Goal: Book appointment/travel/reservation

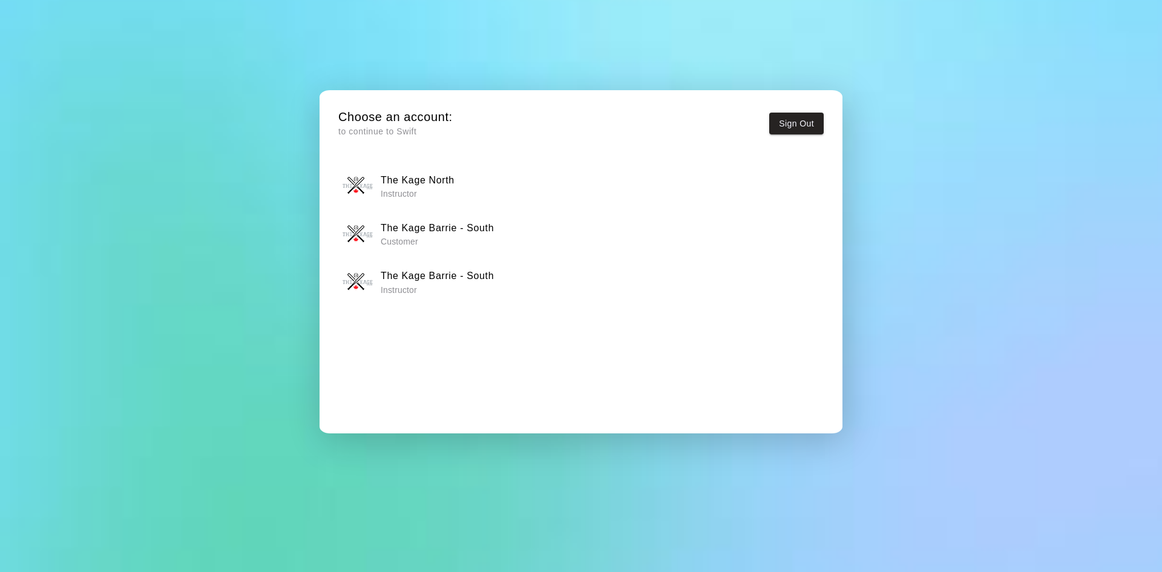
click at [455, 274] on h6 "The Kage Barrie - South" at bounding box center [437, 276] width 113 height 16
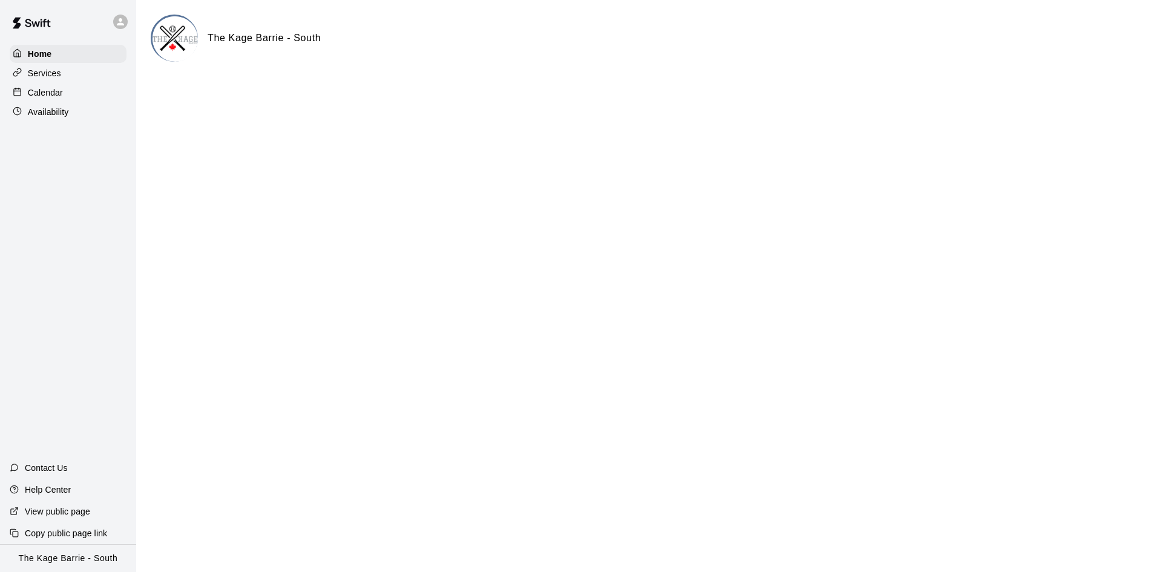
click at [106, 88] on div "Calendar" at bounding box center [68, 93] width 117 height 18
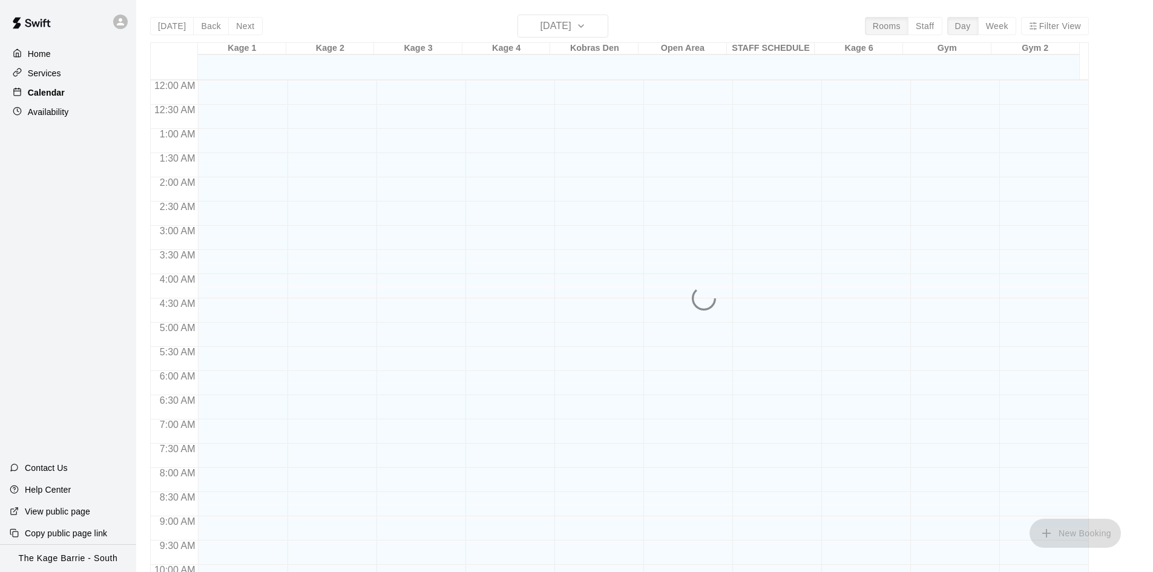
scroll to position [621, 0]
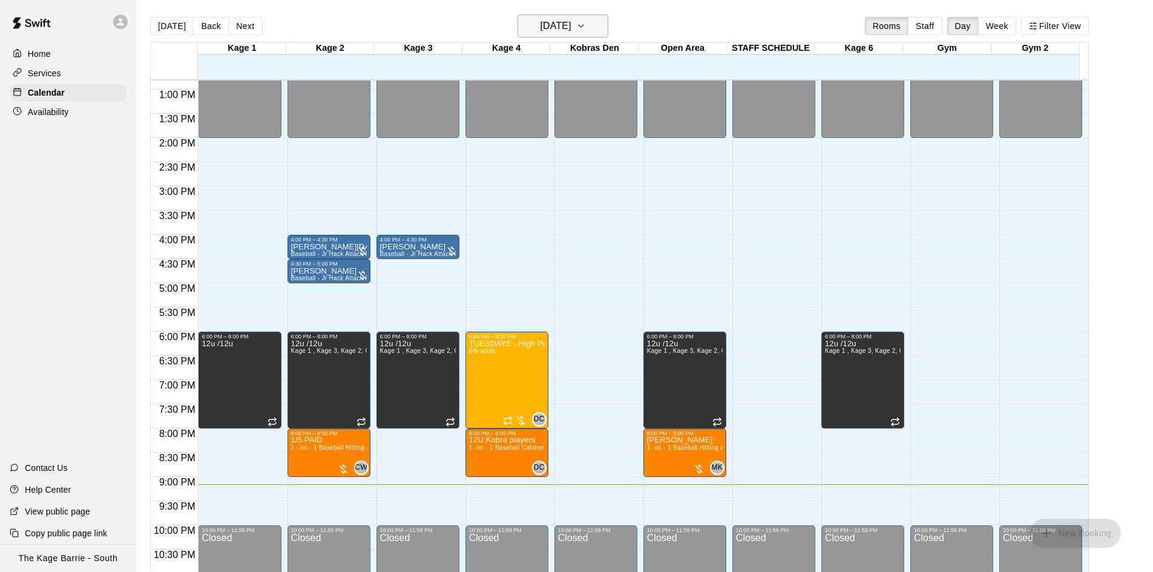
click at [572, 27] on h6 "[DATE]" at bounding box center [556, 26] width 31 height 17
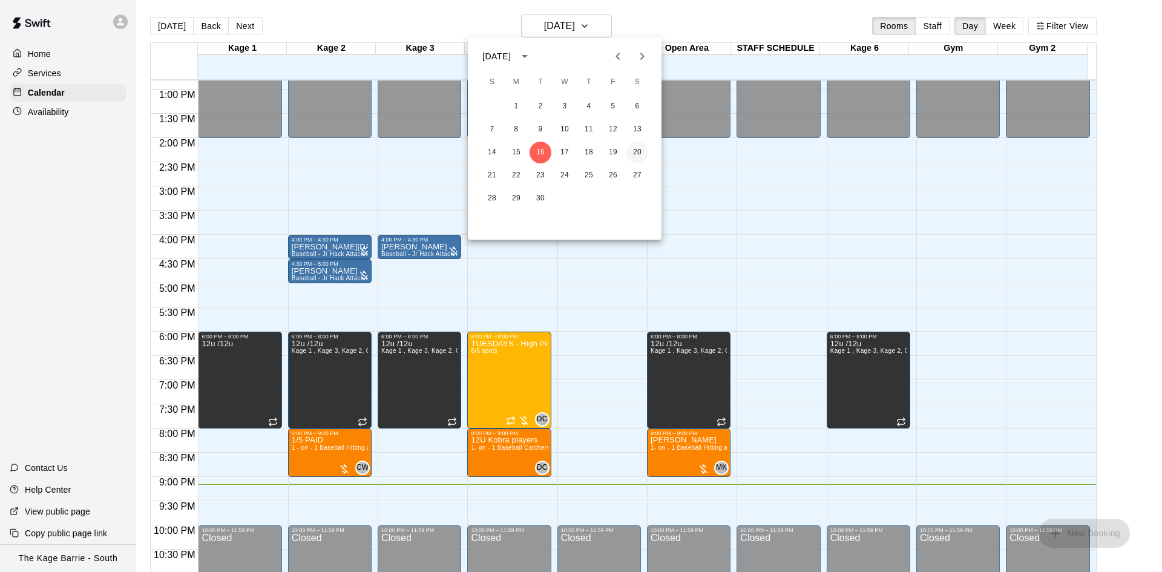
click at [639, 147] on button "20" at bounding box center [638, 153] width 22 height 22
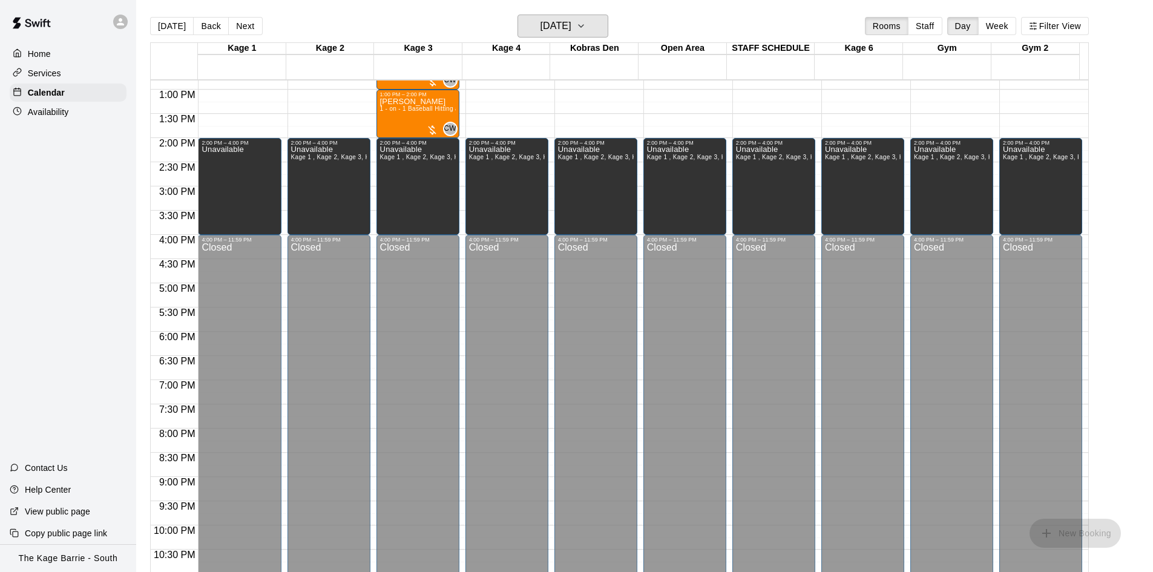
scroll to position [378, 0]
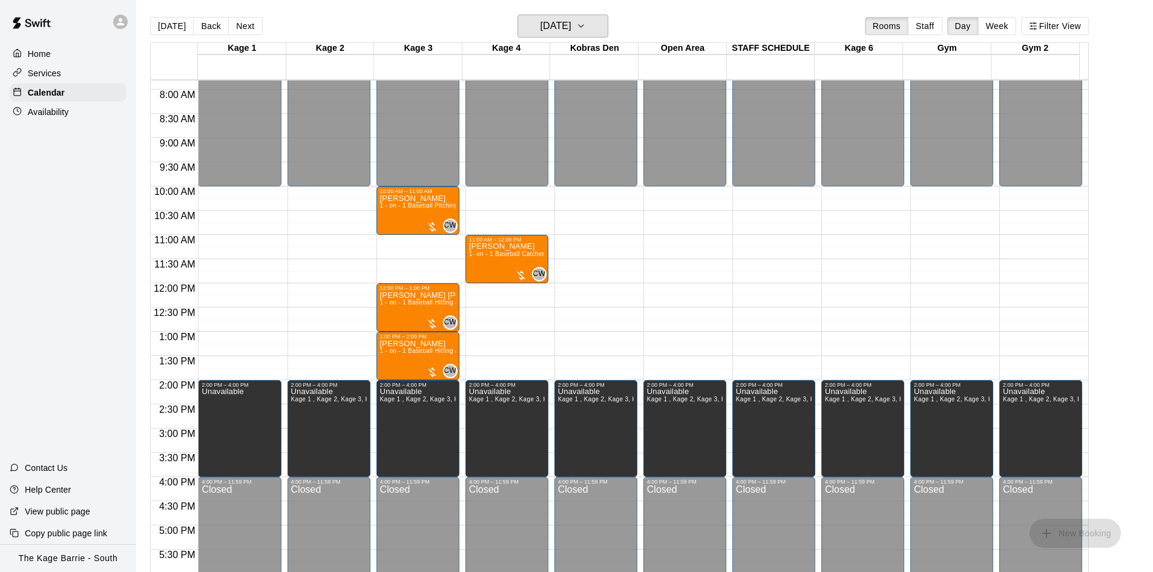
click at [518, 15] on button "[DATE]" at bounding box center [563, 26] width 91 height 23
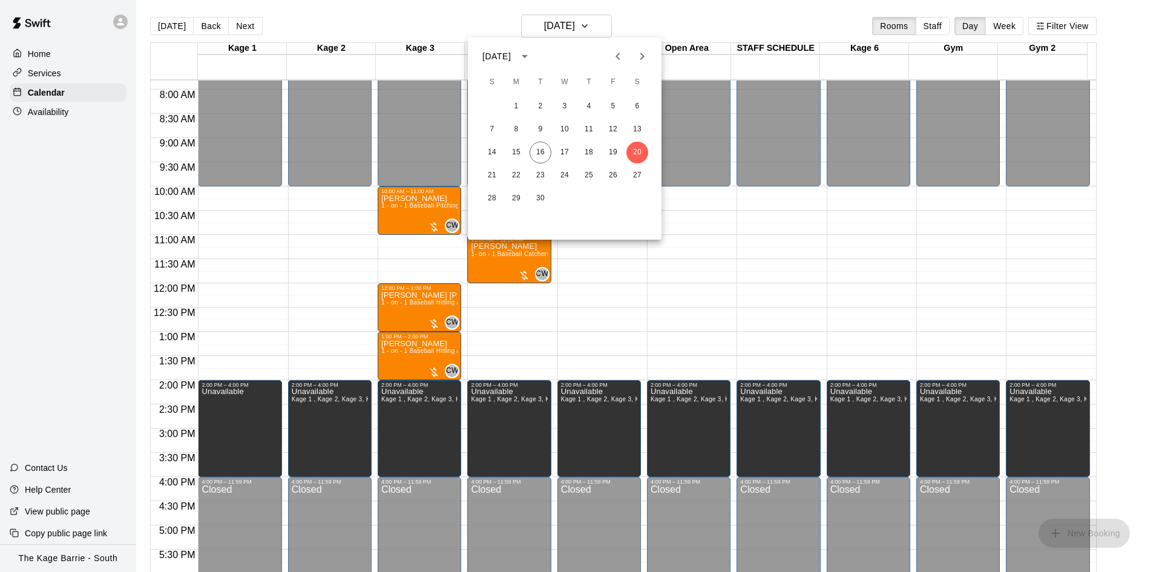
click at [735, 253] on div at bounding box center [581, 286] width 1162 height 572
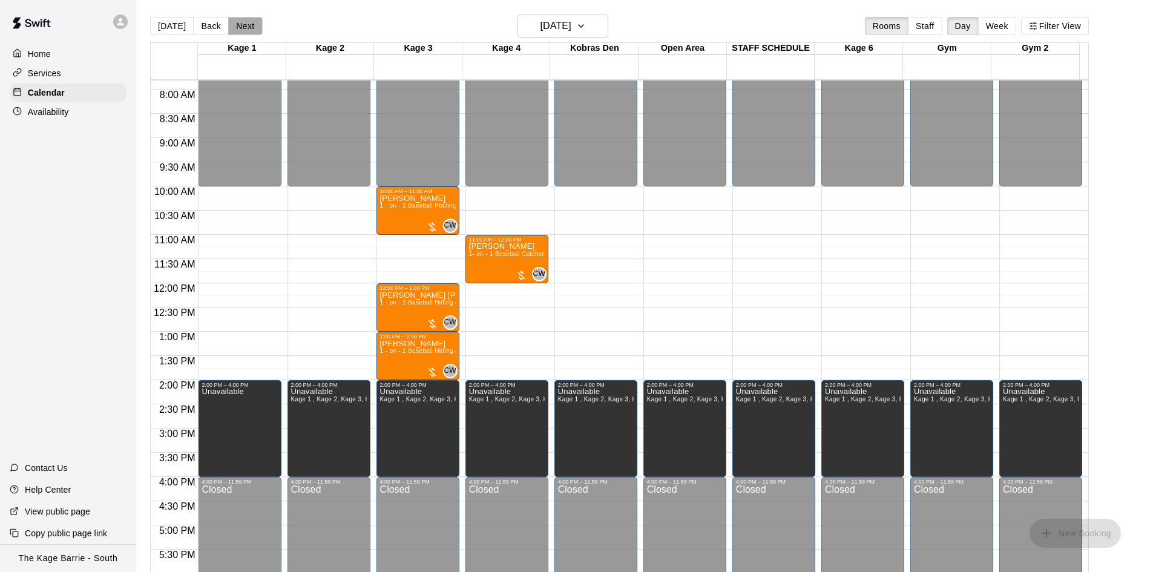
click at [247, 28] on button "Next" at bounding box center [245, 26] width 34 height 18
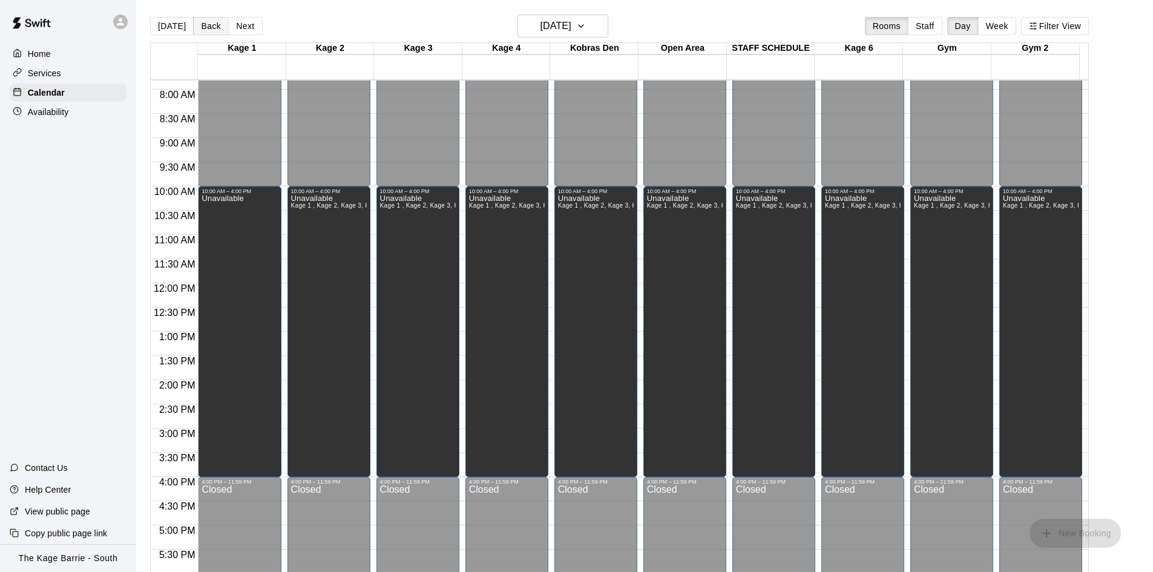
click at [211, 25] on button "Back" at bounding box center [211, 26] width 36 height 18
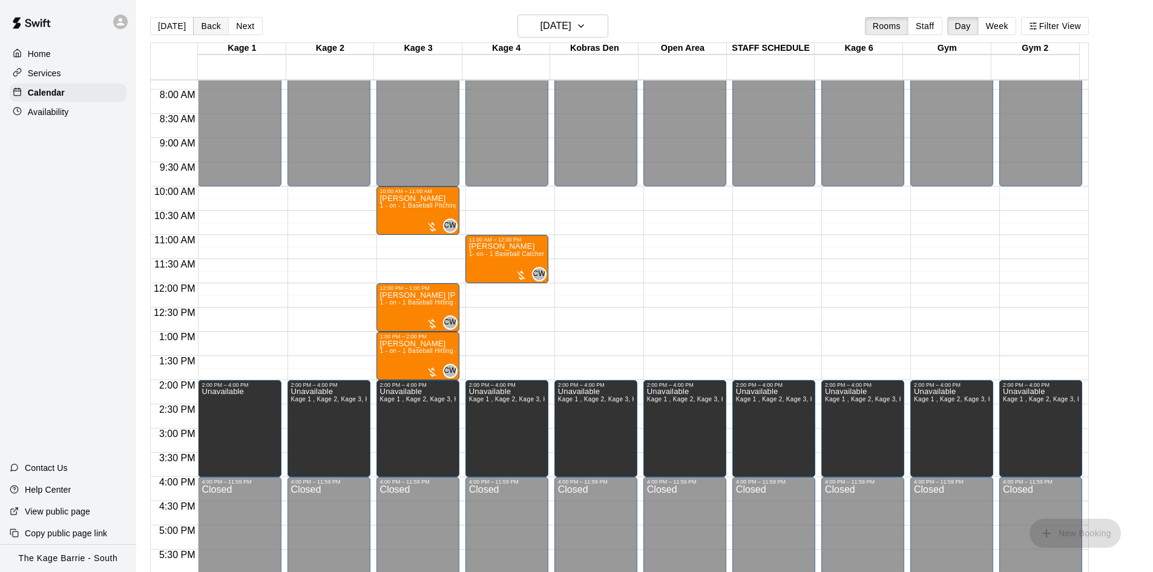
click at [211, 25] on button "Back" at bounding box center [211, 26] width 36 height 18
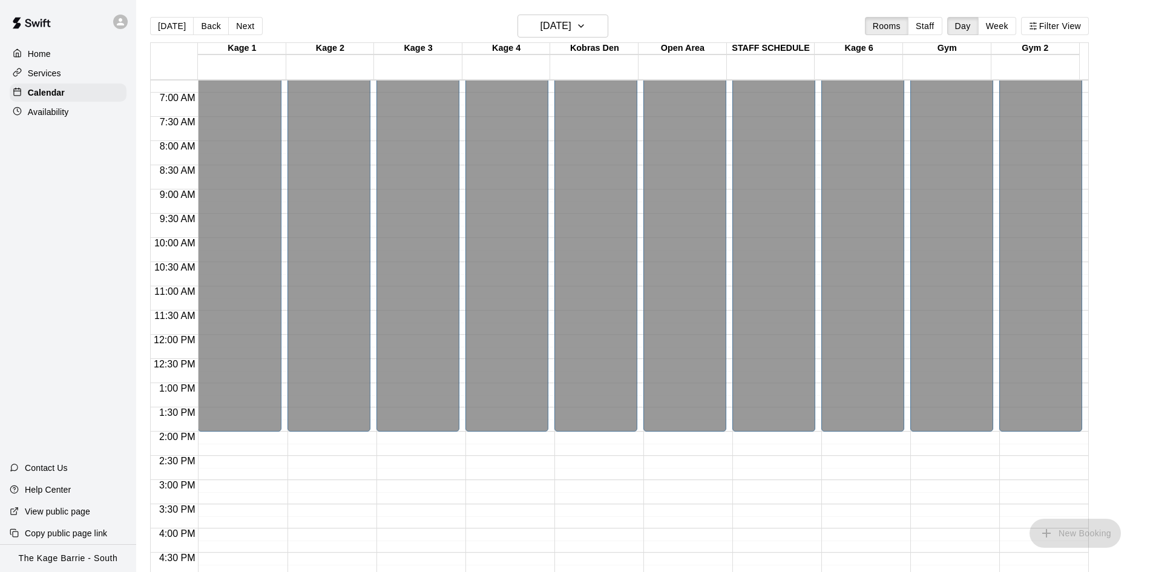
scroll to position [318, 0]
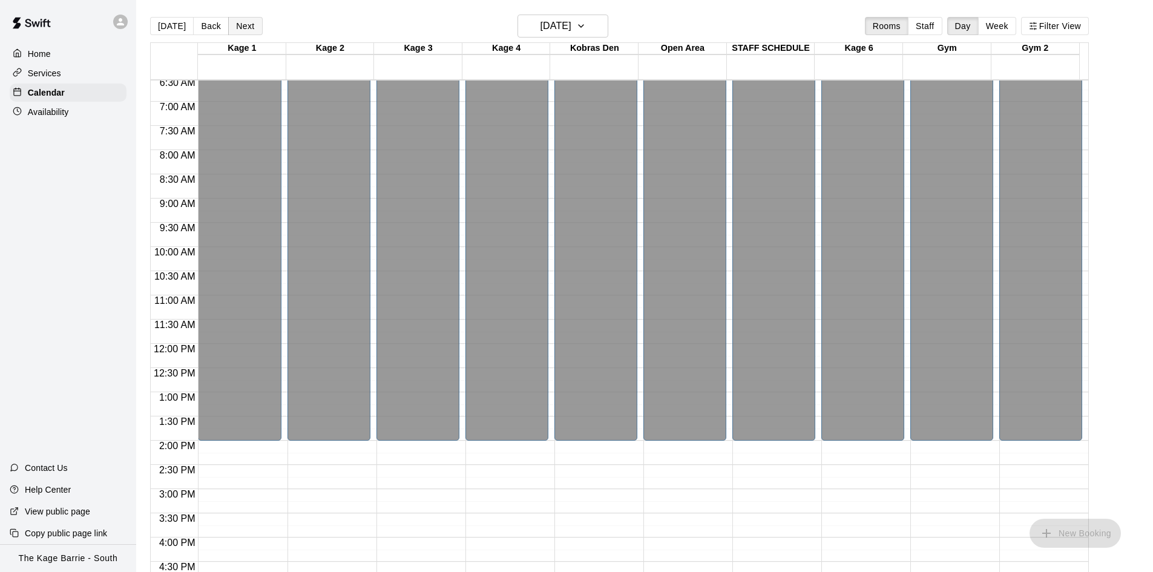
click at [250, 28] on button "Next" at bounding box center [245, 26] width 34 height 18
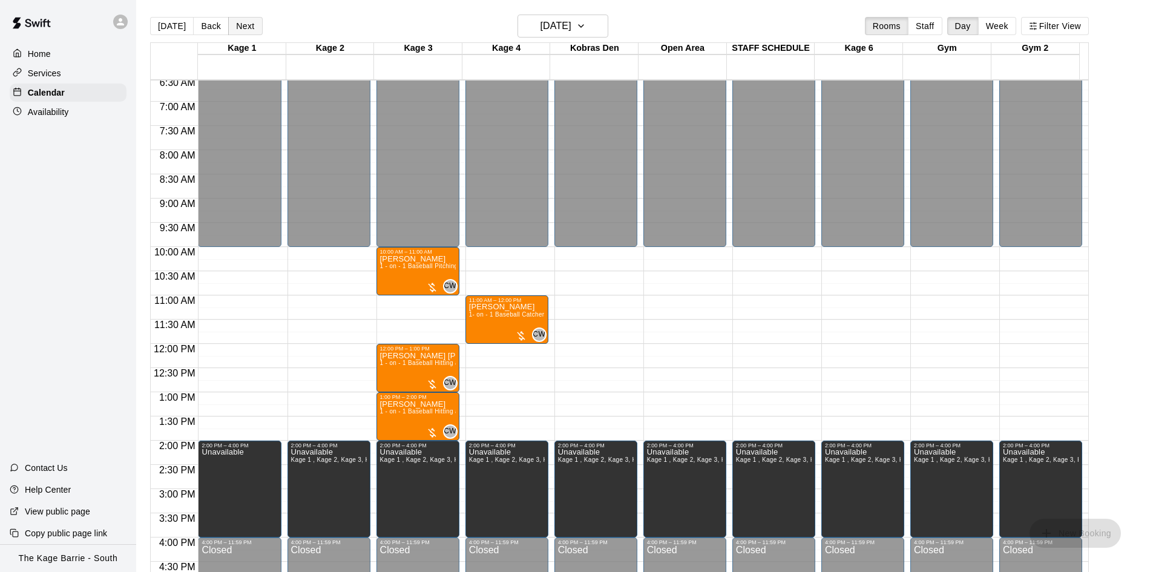
click at [250, 28] on button "Next" at bounding box center [245, 26] width 34 height 18
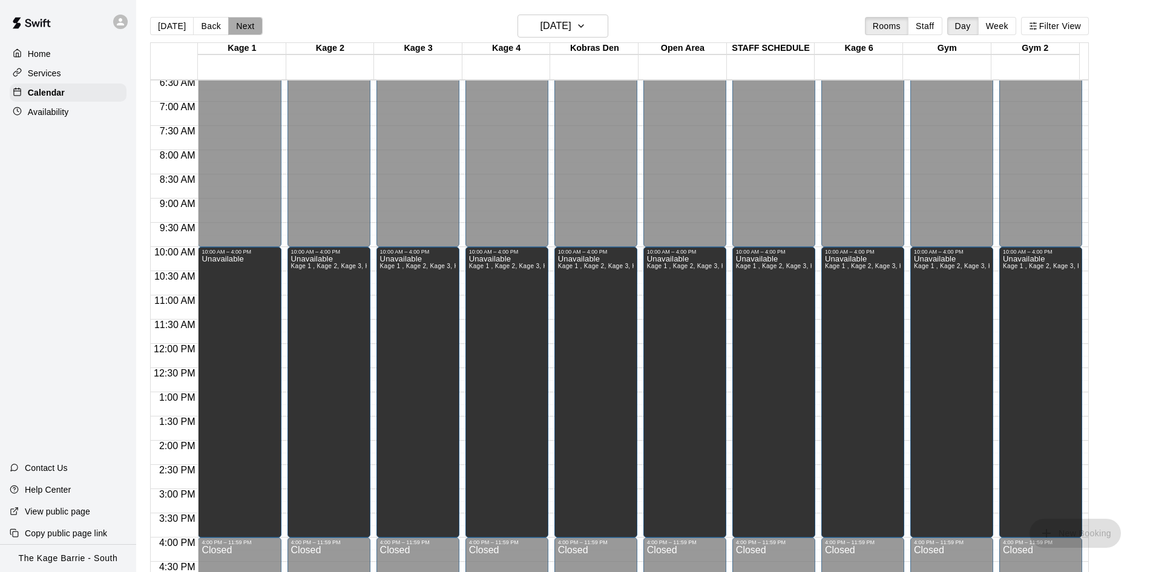
click at [250, 28] on button "Next" at bounding box center [245, 26] width 34 height 18
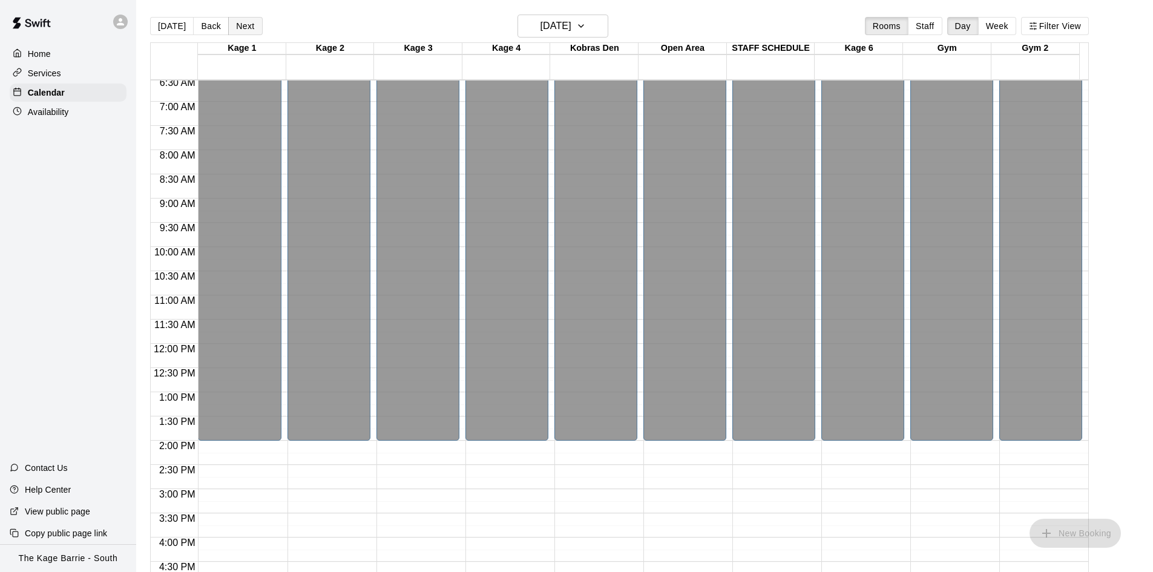
click at [250, 28] on button "Next" at bounding box center [245, 26] width 34 height 18
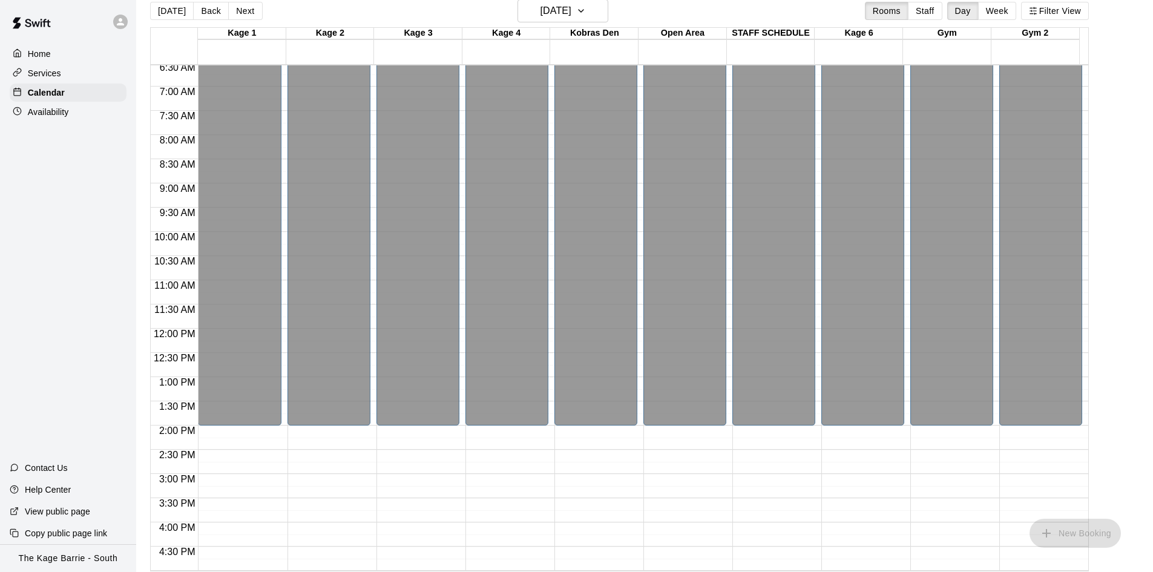
scroll to position [19, 0]
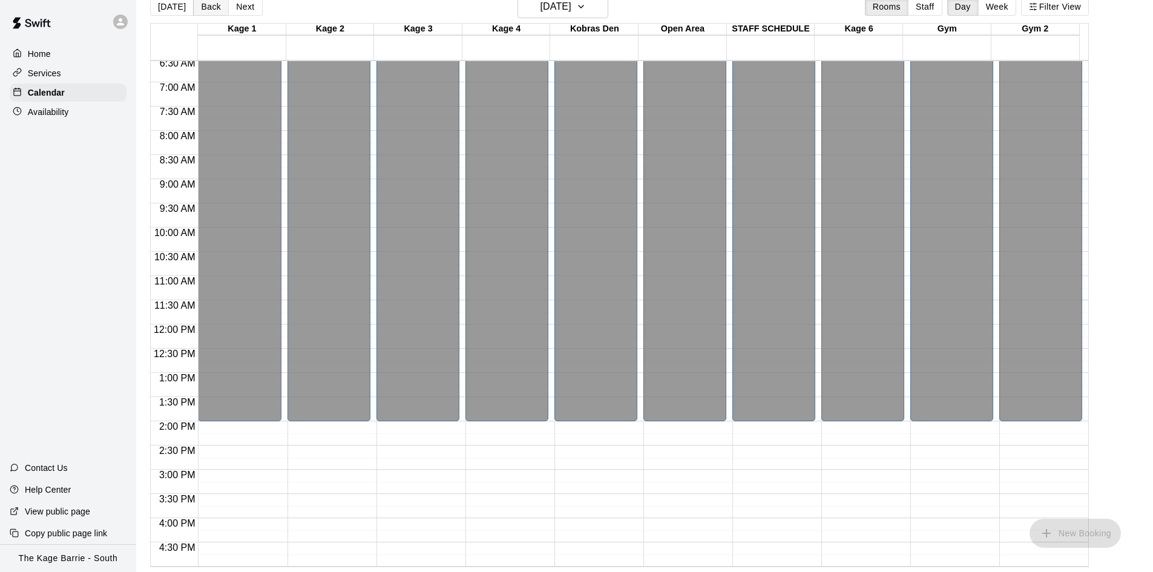
click at [209, 5] on button "Back" at bounding box center [211, 7] width 36 height 18
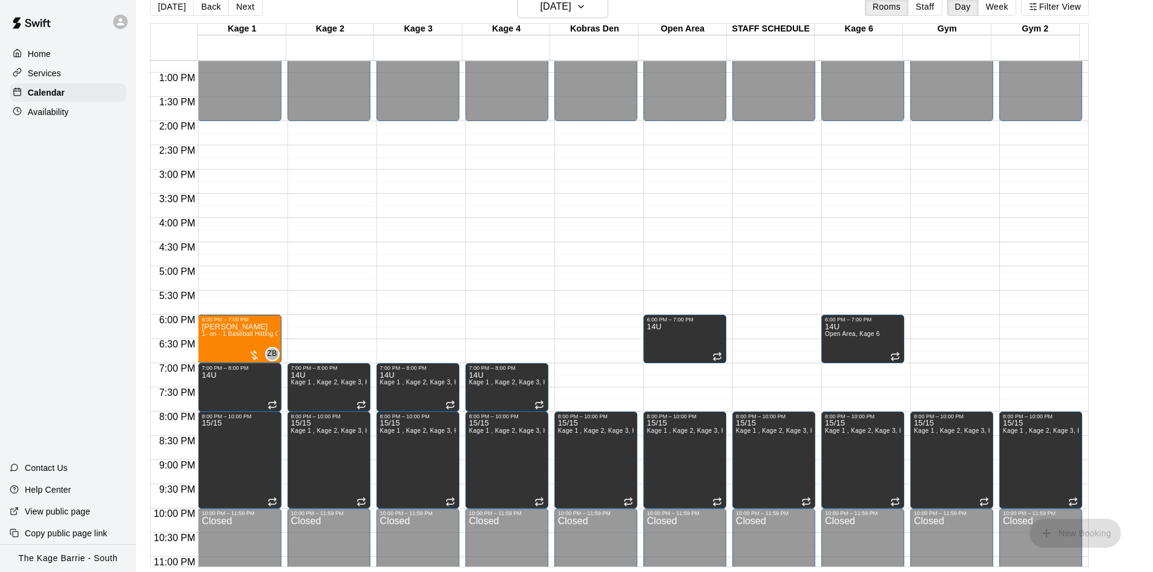
scroll to position [621, 0]
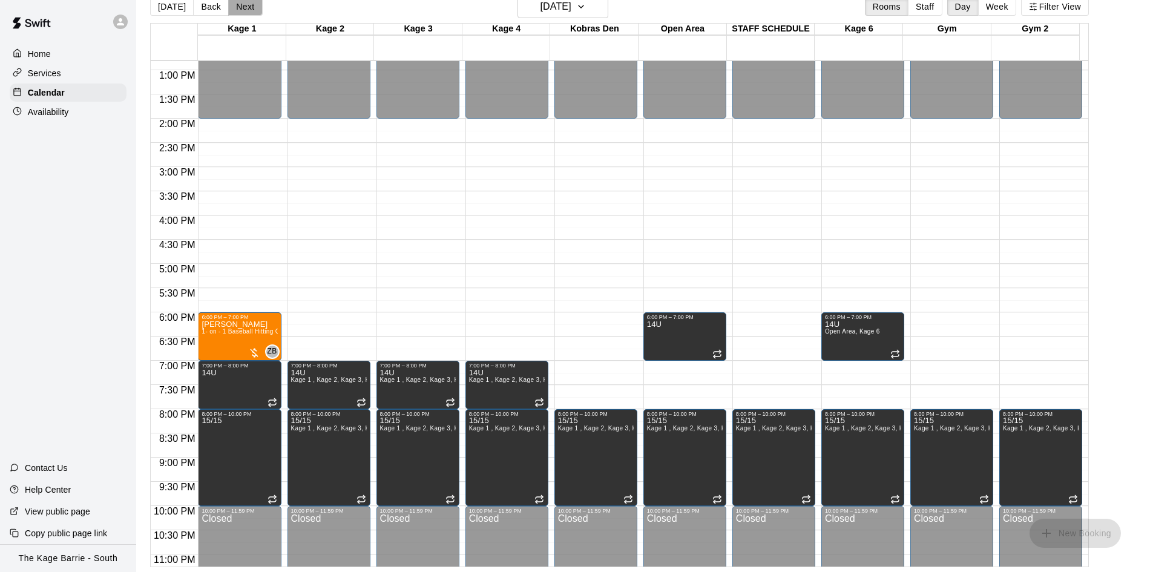
click at [241, 11] on button "Next" at bounding box center [245, 7] width 34 height 18
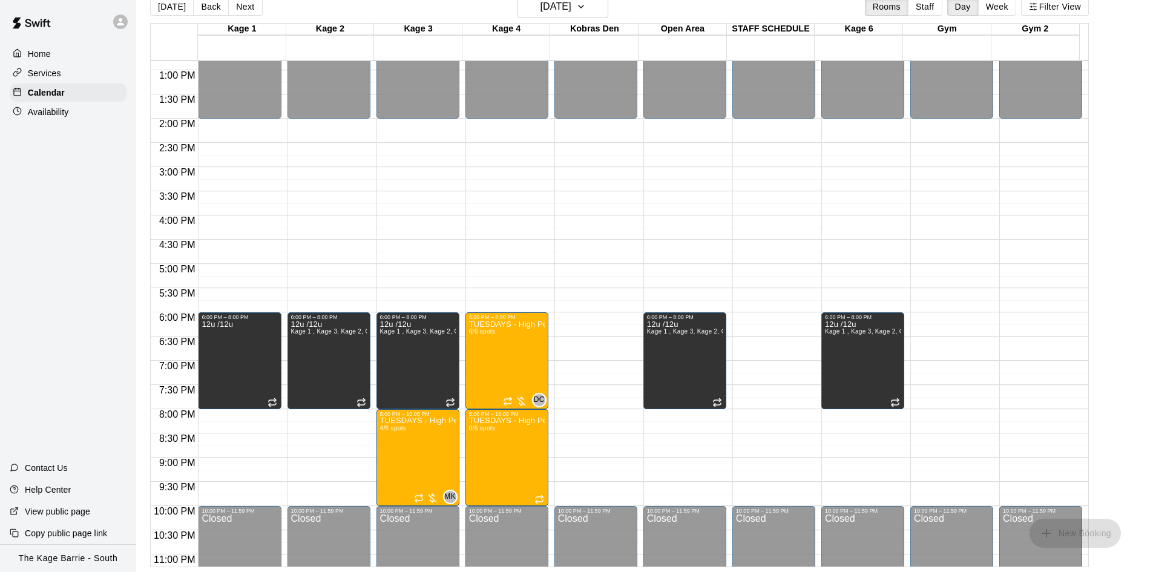
click at [242, 11] on button "Next" at bounding box center [245, 7] width 34 height 18
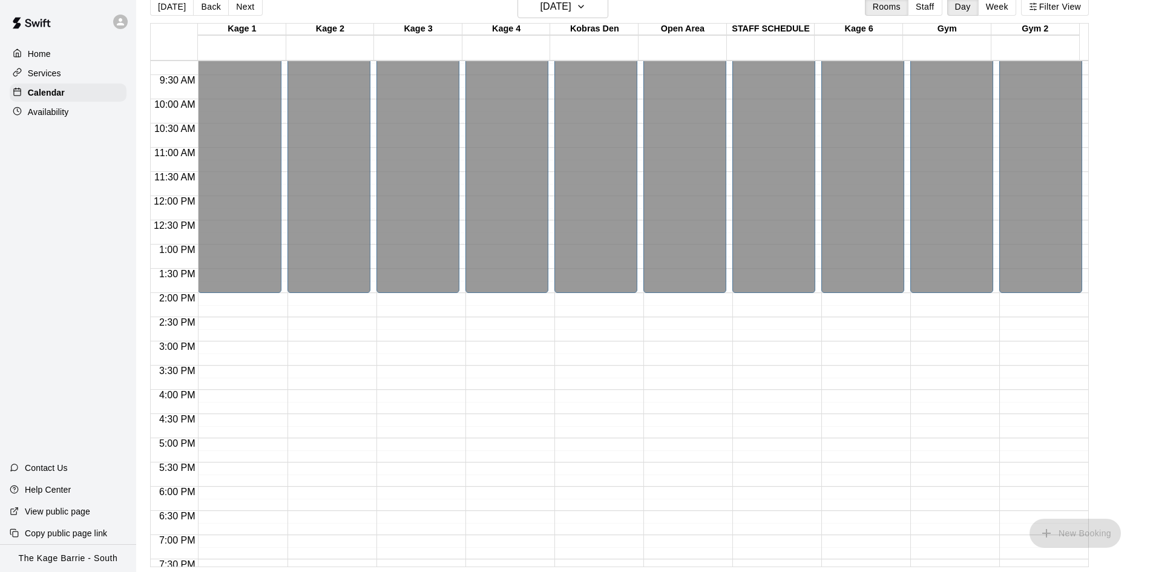
scroll to position [439, 0]
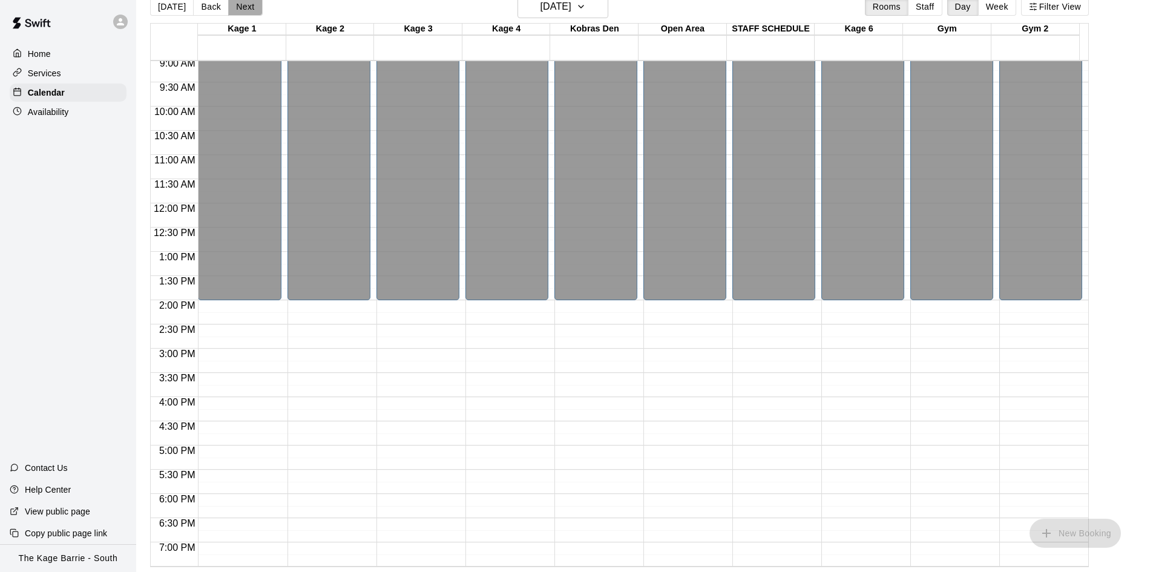
click at [239, 8] on button "Next" at bounding box center [245, 7] width 34 height 18
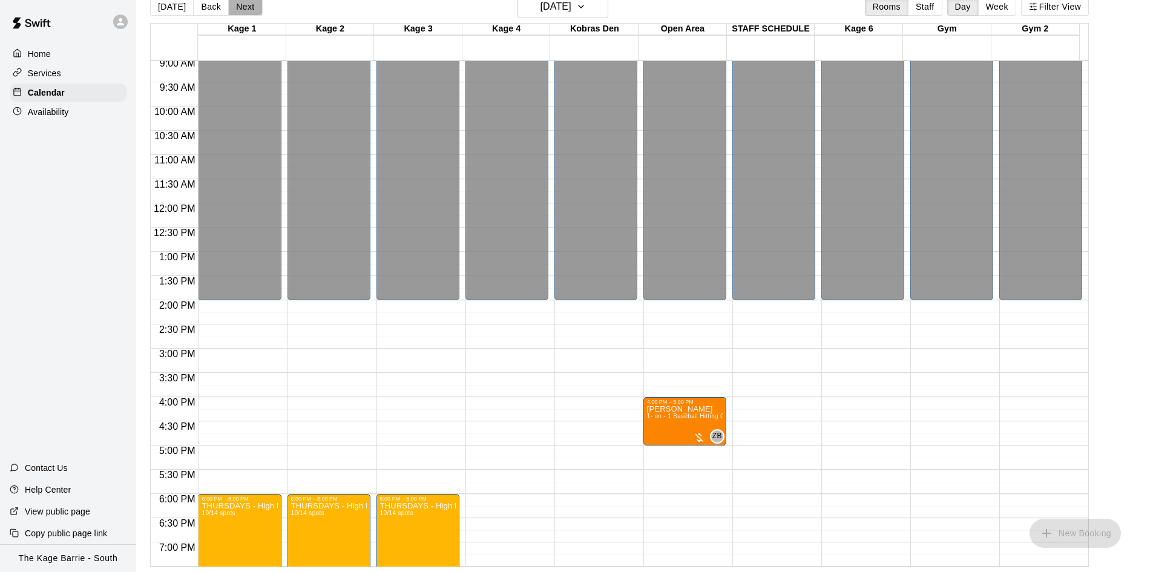
click at [239, 8] on button "Next" at bounding box center [245, 7] width 34 height 18
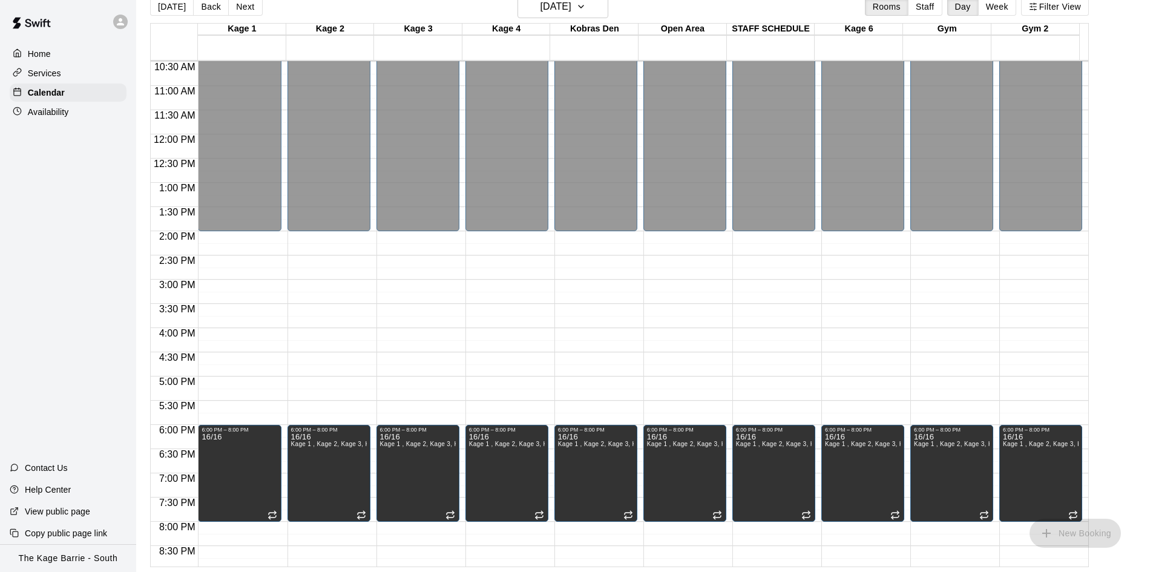
scroll to position [621, 0]
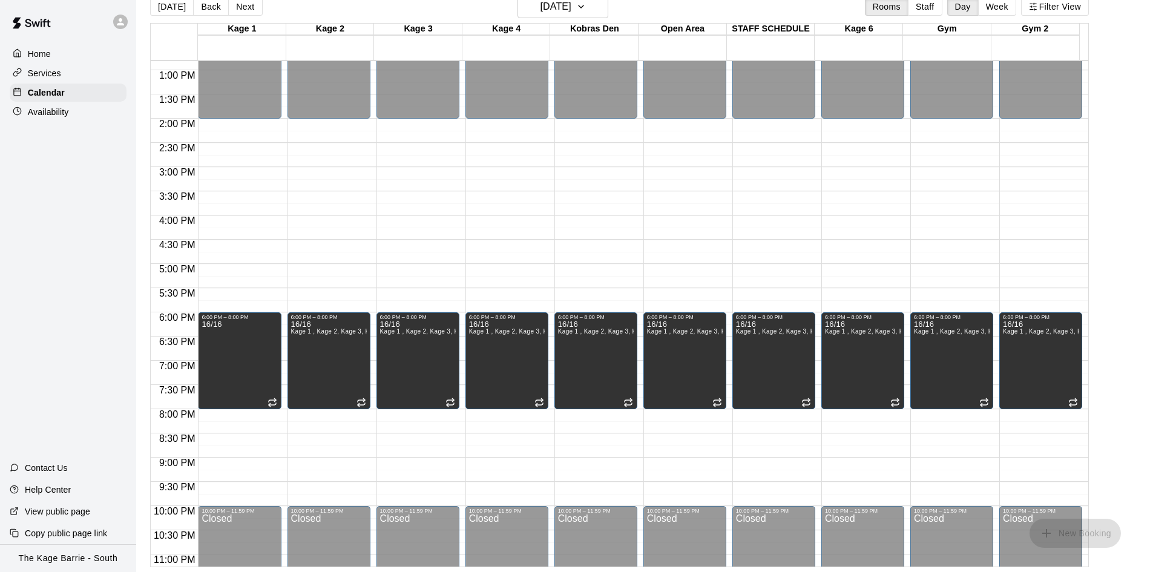
click at [245, 6] on button "Next" at bounding box center [245, 7] width 34 height 18
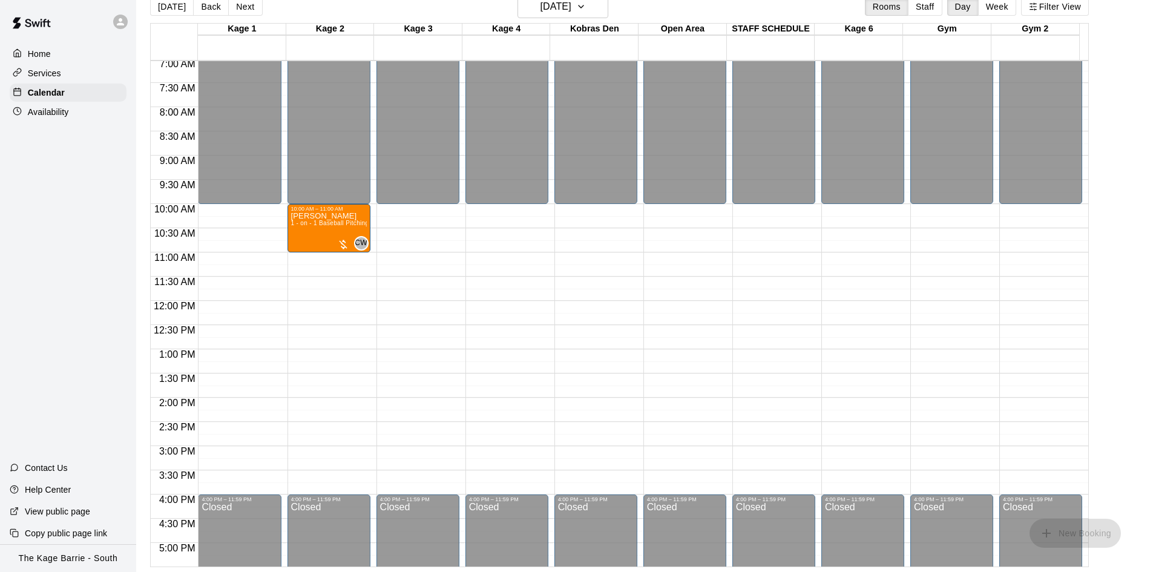
scroll to position [318, 0]
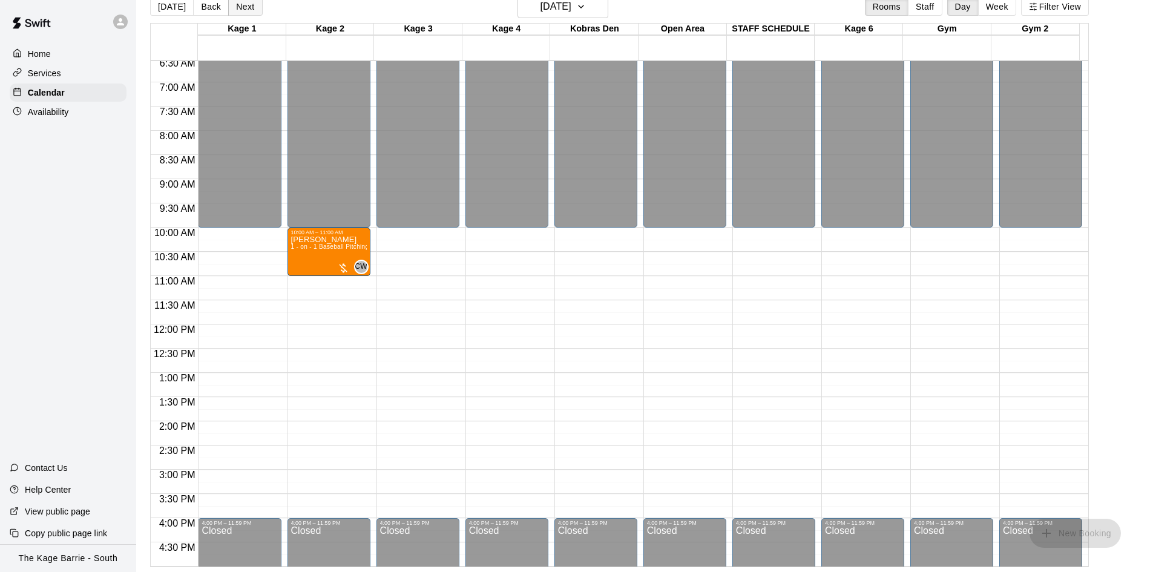
click at [245, 8] on button "Next" at bounding box center [245, 7] width 34 height 18
